Goal: Information Seeking & Learning: Learn about a topic

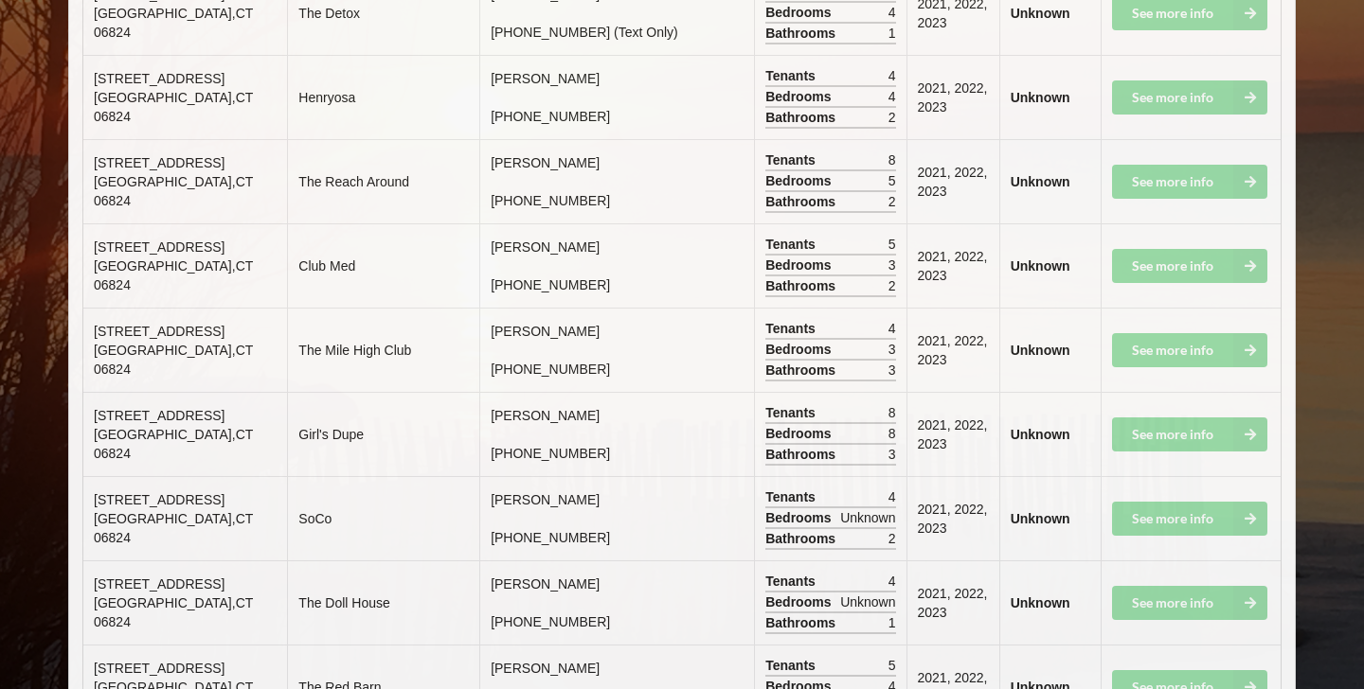
scroll to position [9523, 0]
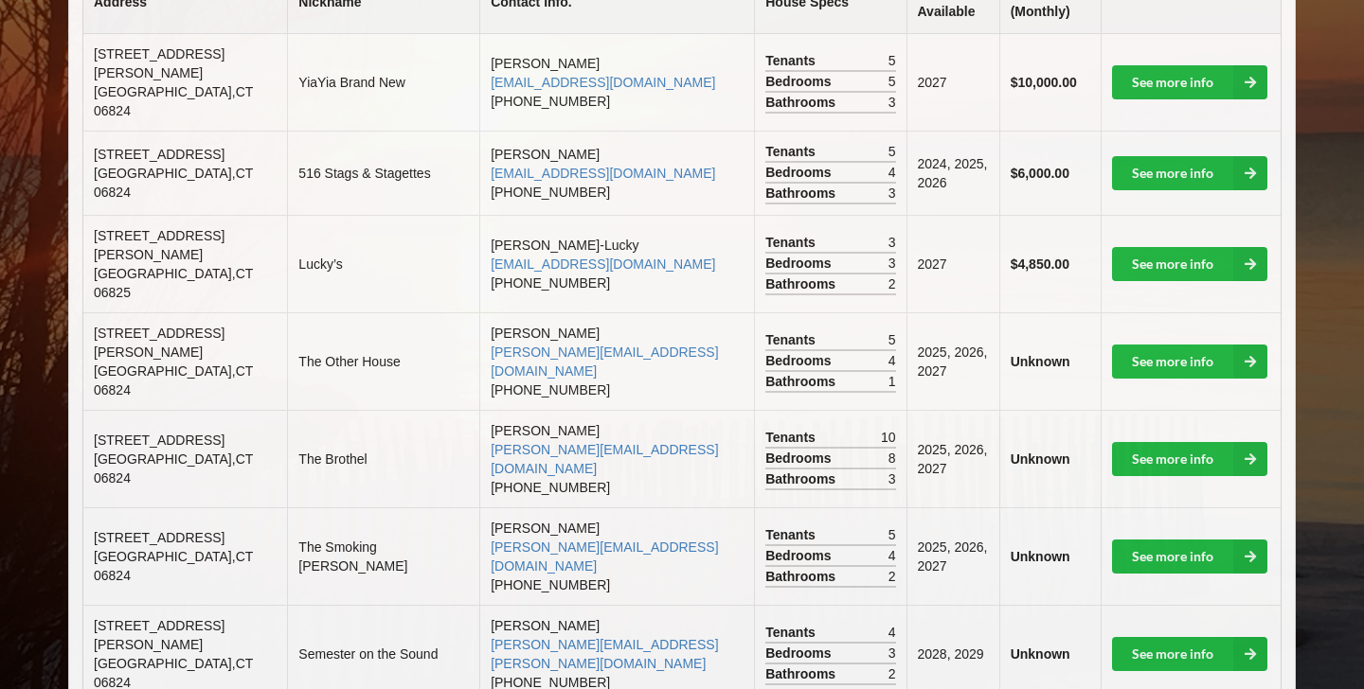
scroll to position [539, 0]
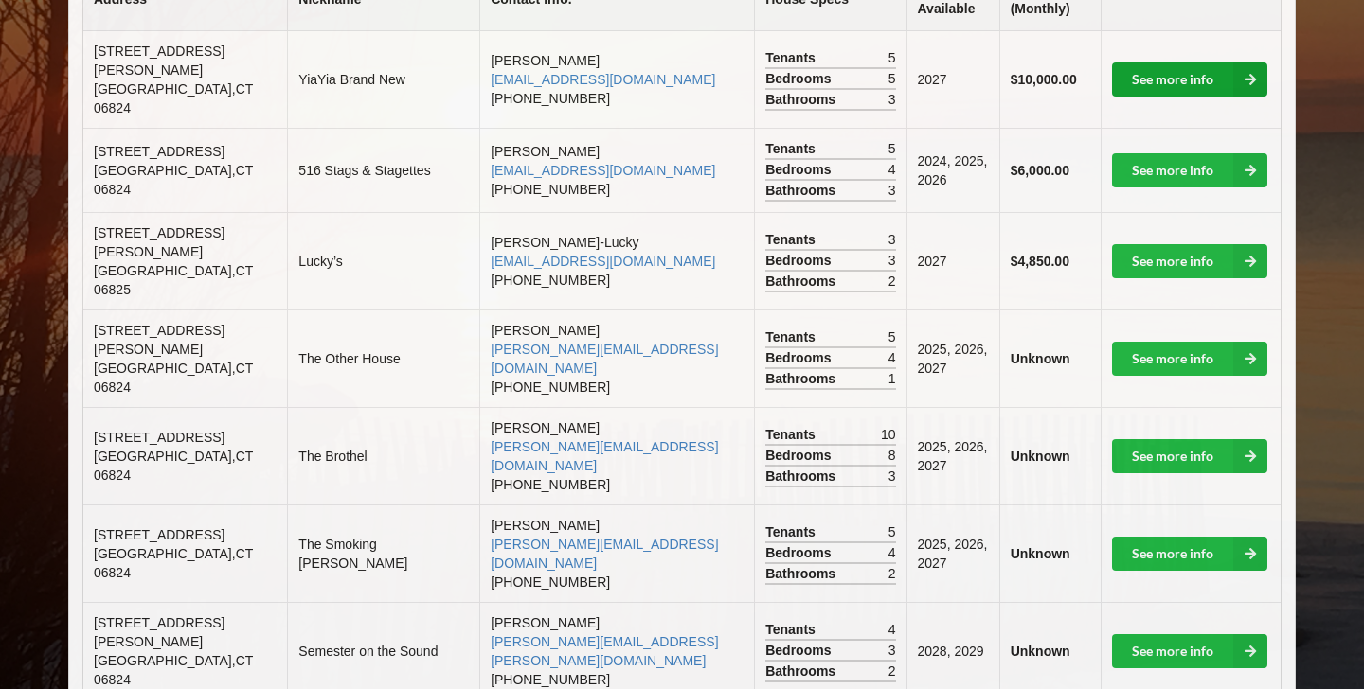
click at [1153, 81] on link "See more info" at bounding box center [1189, 79] width 155 height 34
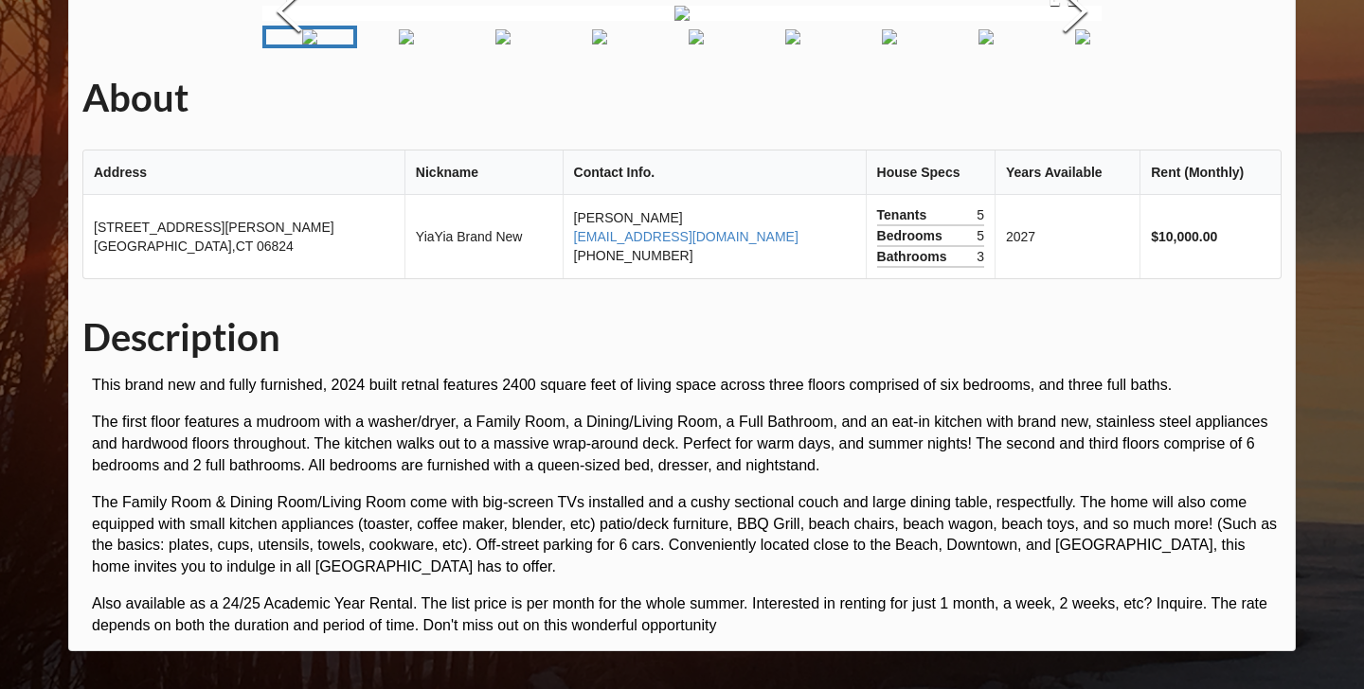
scroll to position [253, 0]
click at [414, 45] on img "Go to Slide 2" at bounding box center [406, 36] width 15 height 15
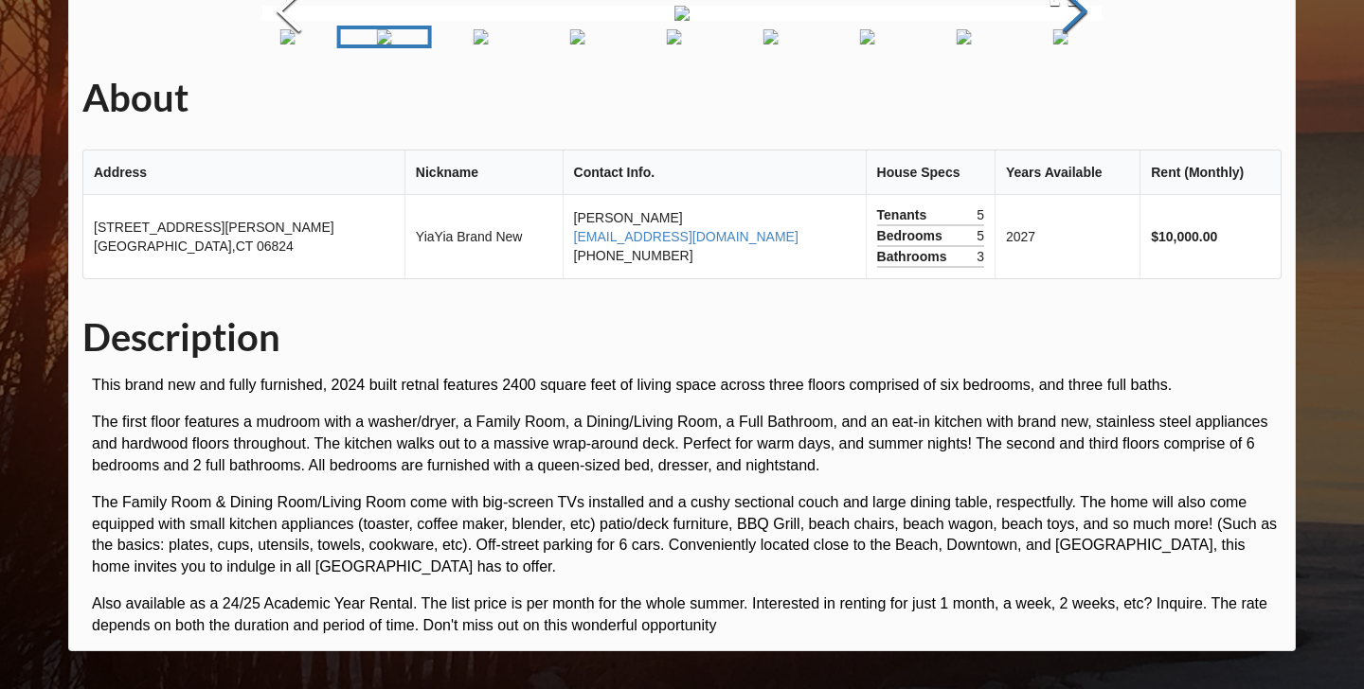
click at [1063, 99] on button "Next Slide" at bounding box center [1074, 13] width 53 height 171
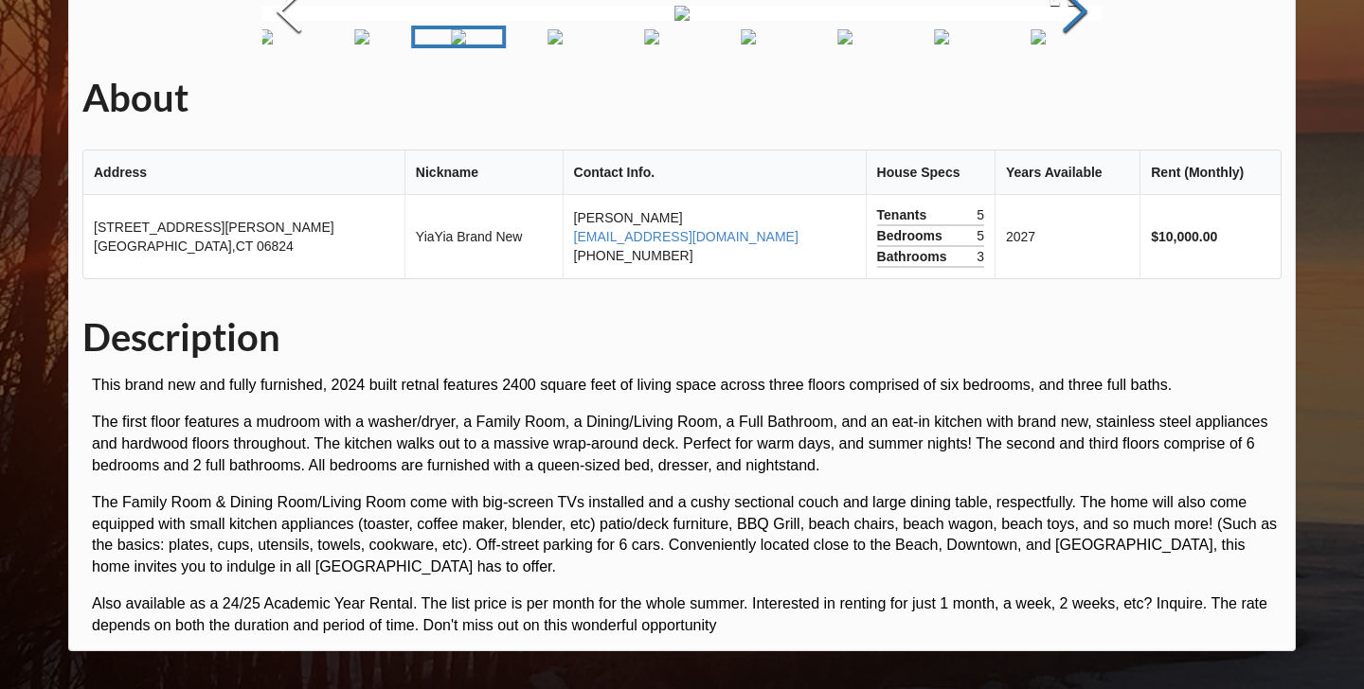
click at [1063, 99] on button "Next Slide" at bounding box center [1074, 13] width 53 height 171
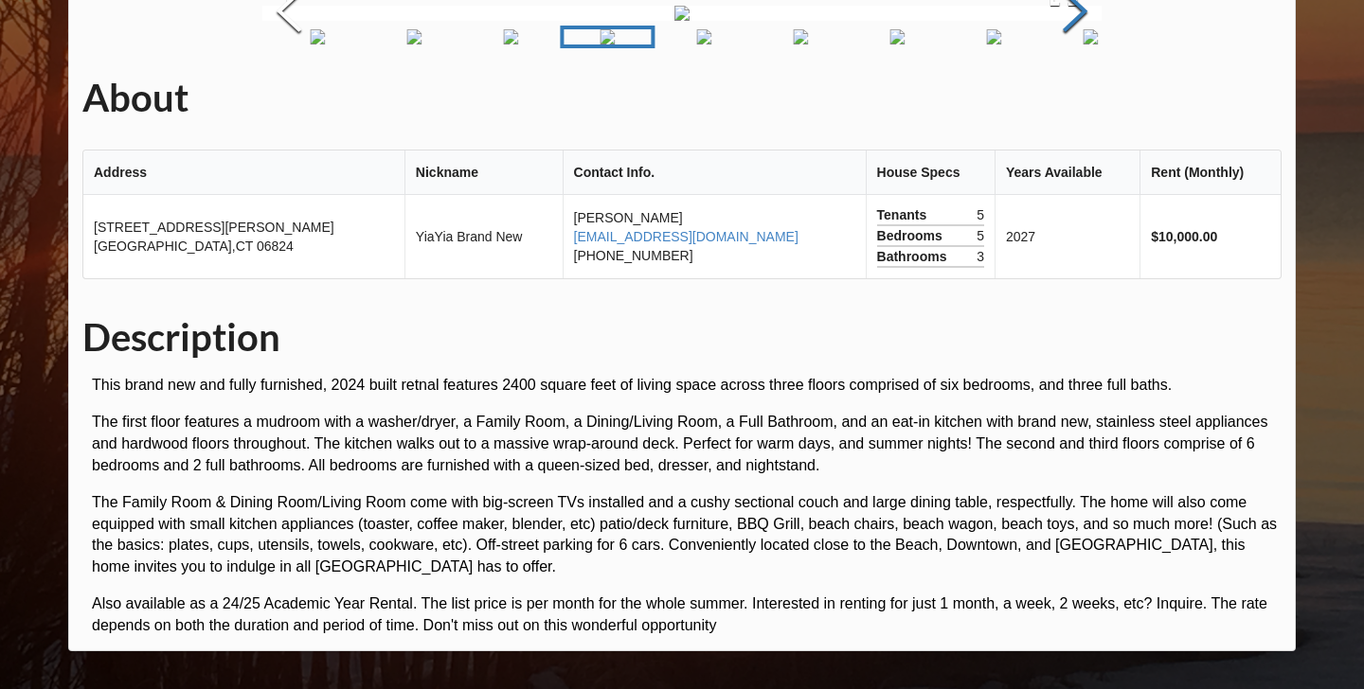
click at [1063, 99] on button "Next Slide" at bounding box center [1074, 13] width 53 height 171
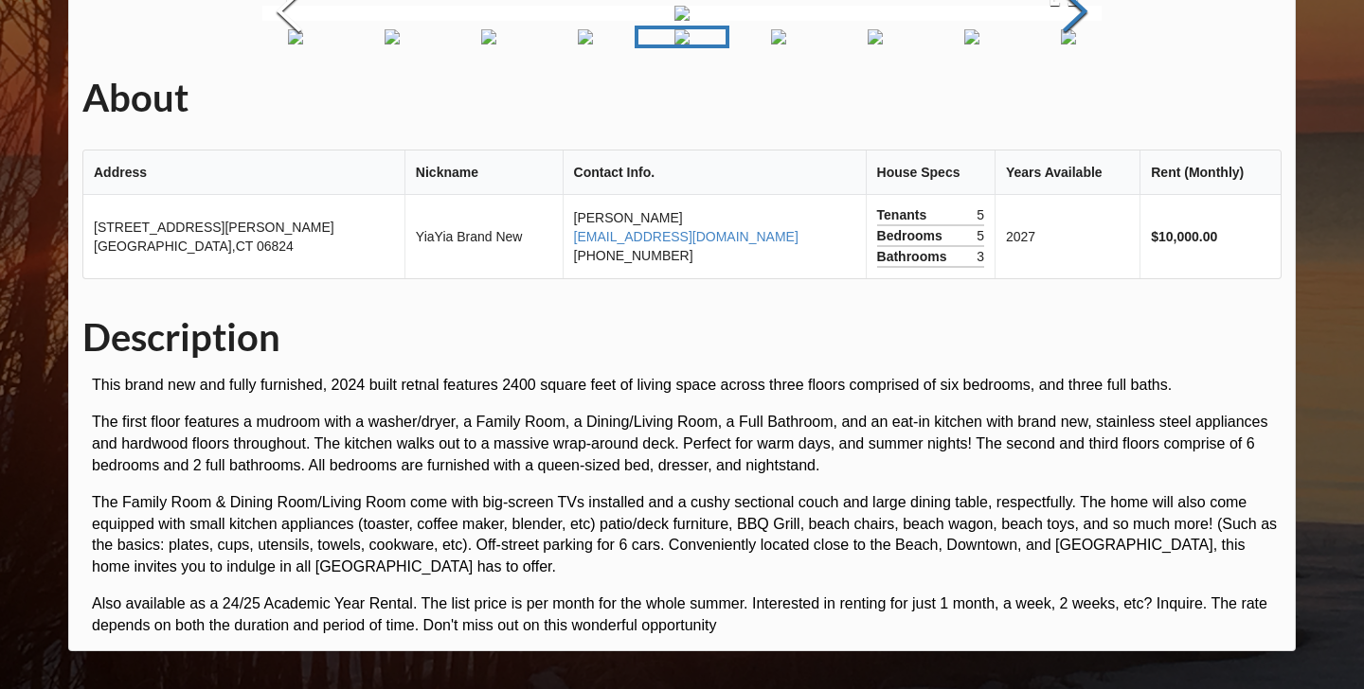
click at [1063, 99] on button "Next Slide" at bounding box center [1074, 13] width 53 height 171
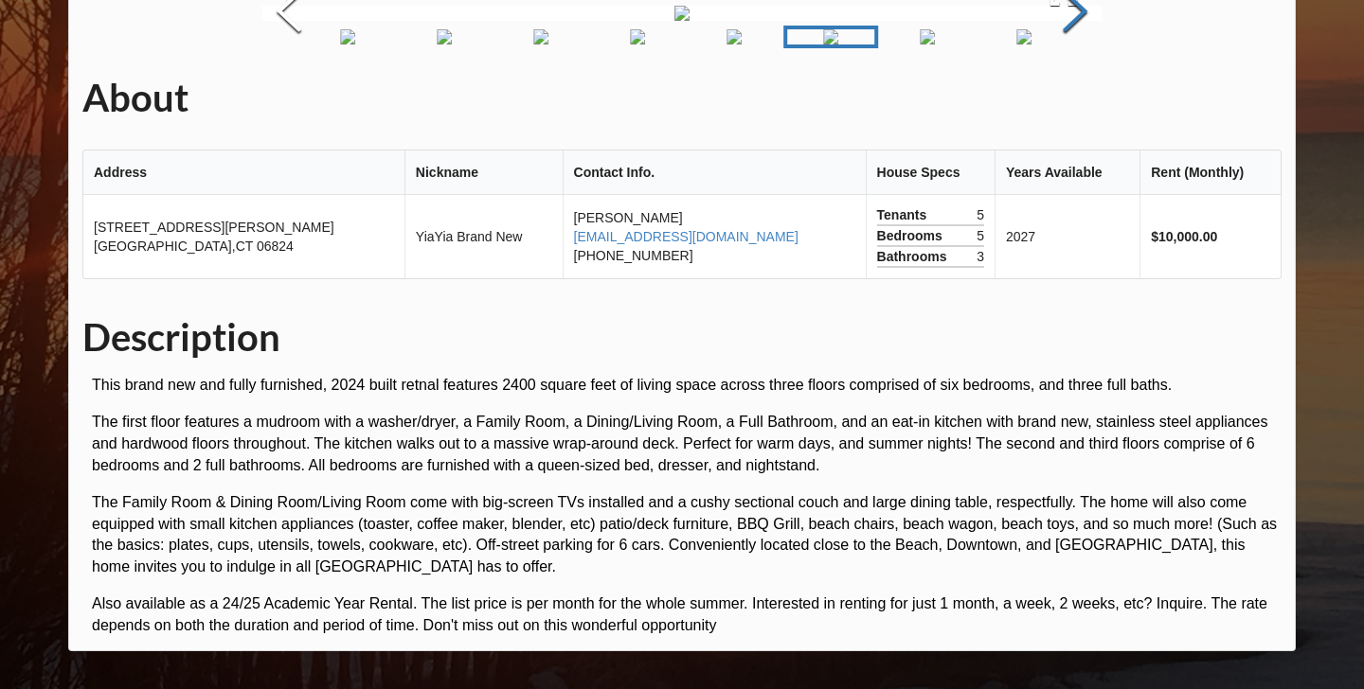
click at [1063, 99] on button "Next Slide" at bounding box center [1074, 13] width 53 height 171
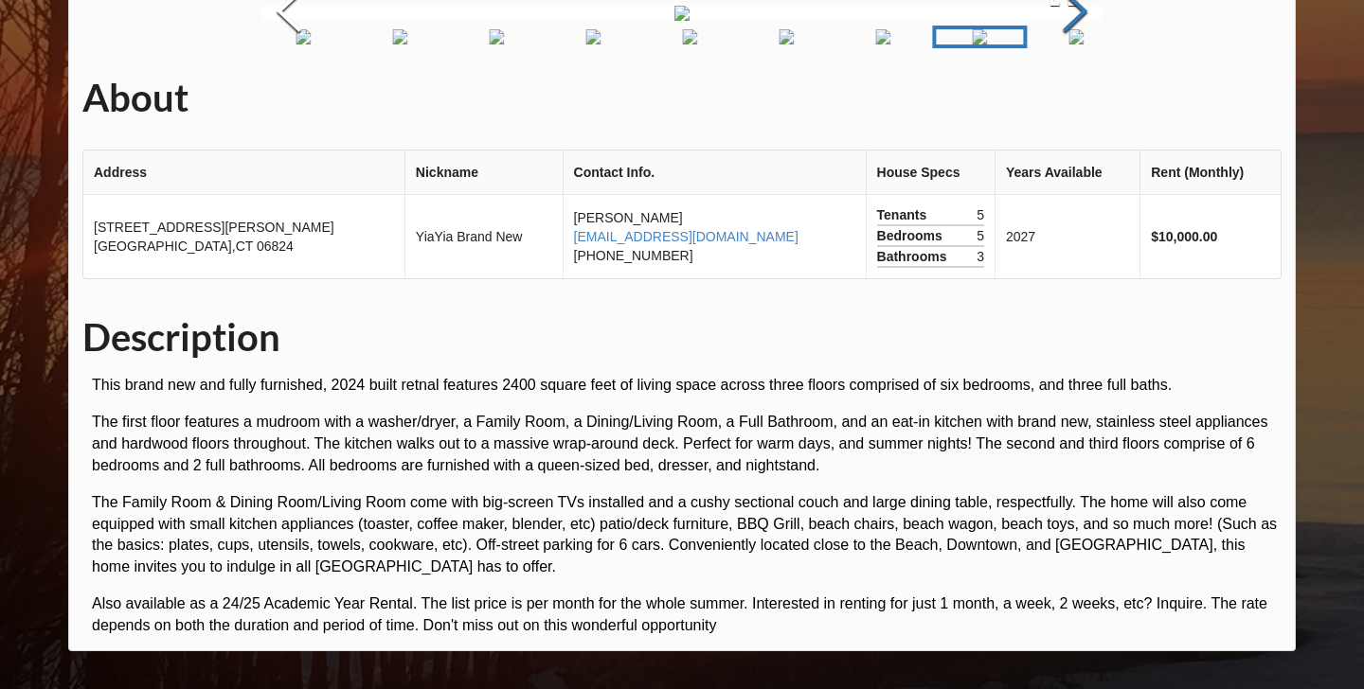
click at [1063, 99] on button "Next Slide" at bounding box center [1074, 13] width 53 height 171
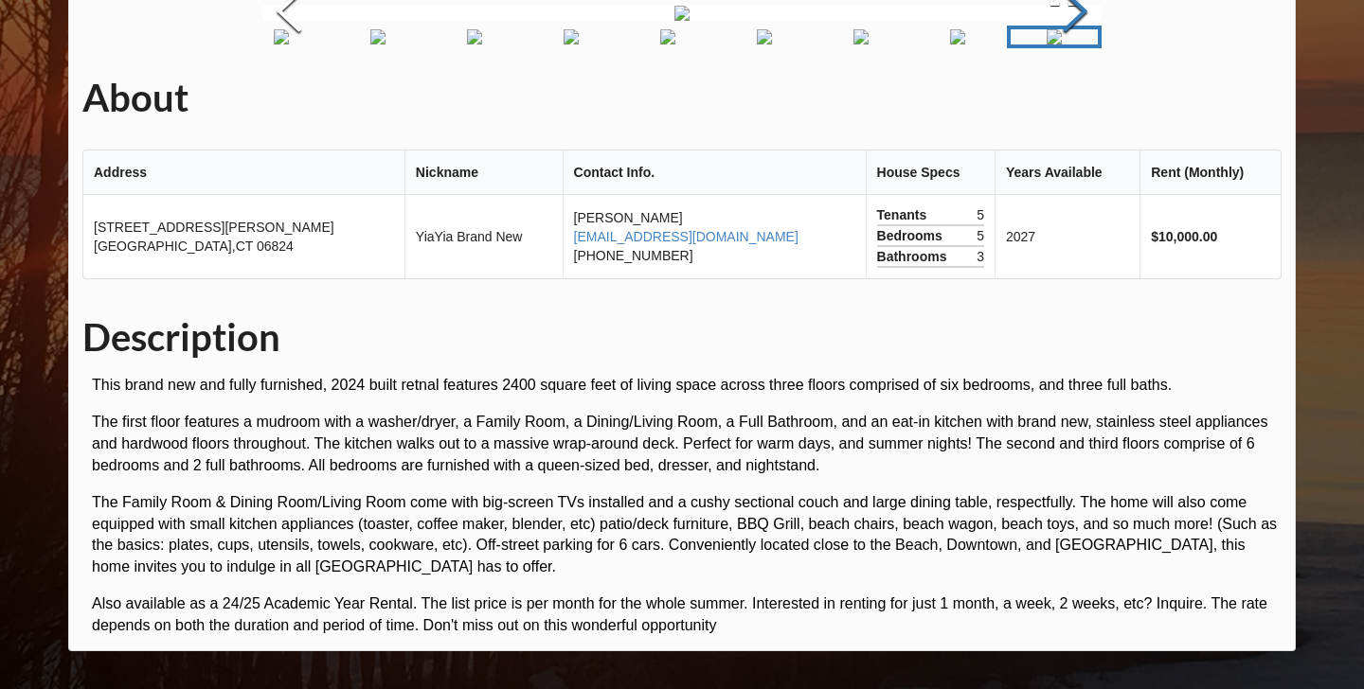
click at [1063, 99] on button "Next Slide" at bounding box center [1074, 13] width 53 height 171
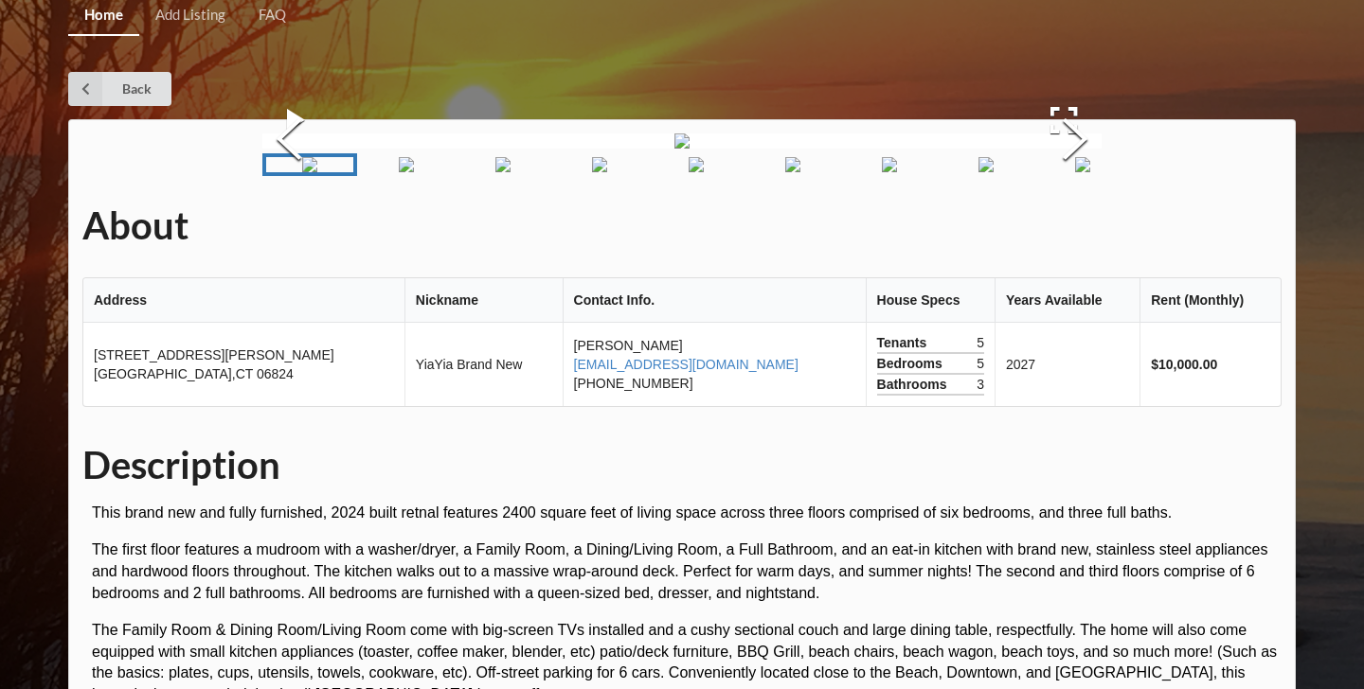
scroll to position [2, 0]
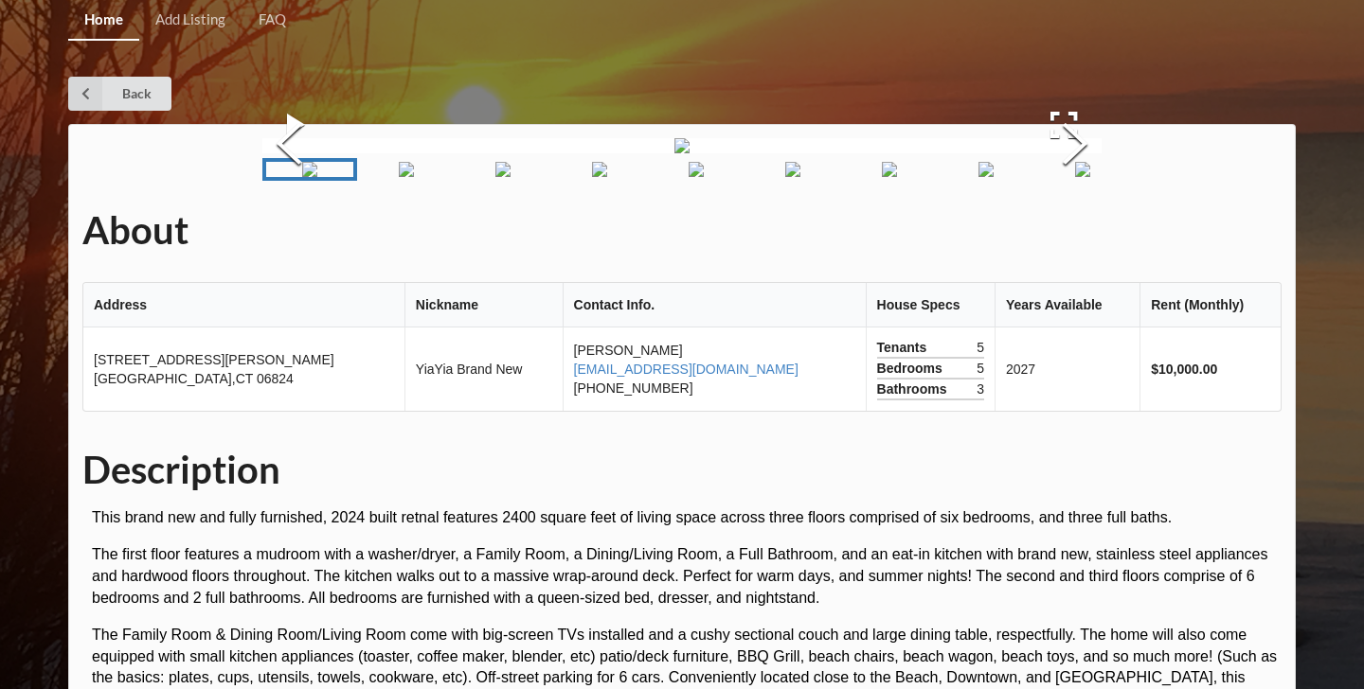
click at [689, 153] on img at bounding box center [681, 145] width 15 height 15
